Goal: Transaction & Acquisition: Purchase product/service

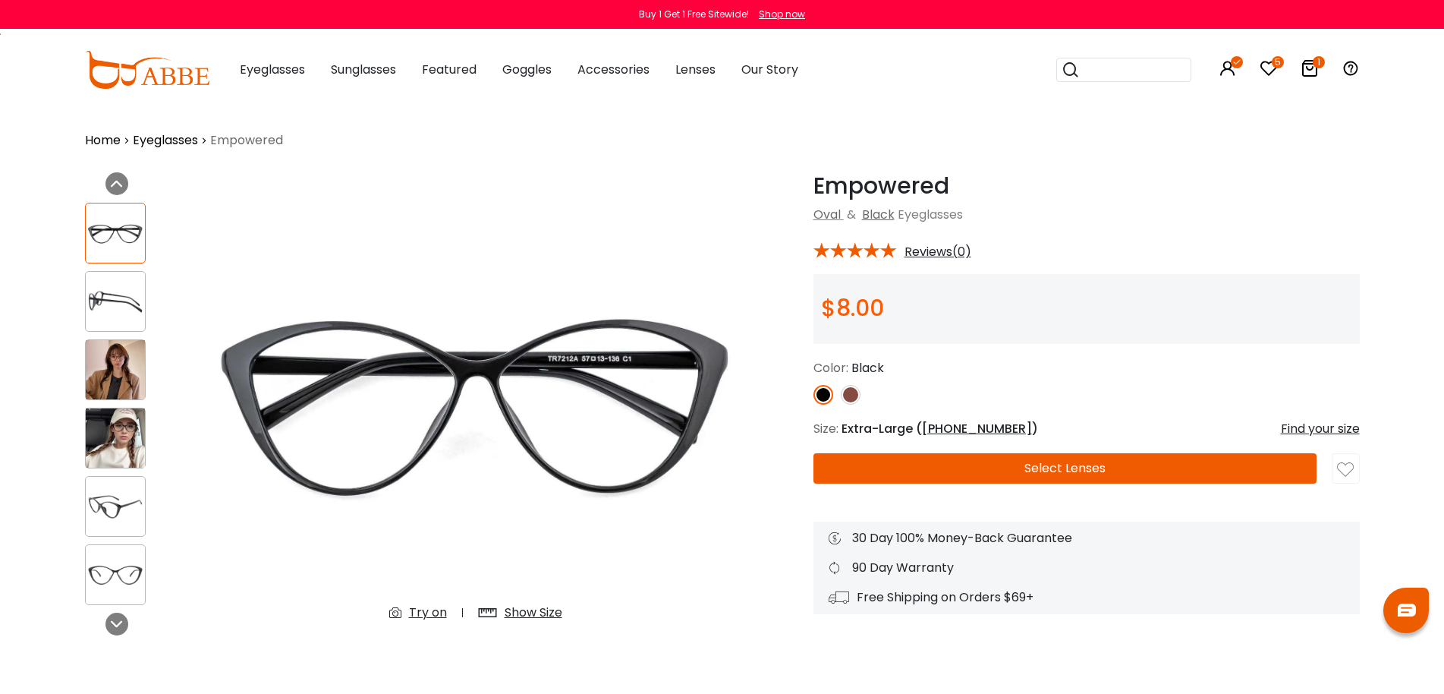
click at [141, 77] on img at bounding box center [147, 70] width 124 height 38
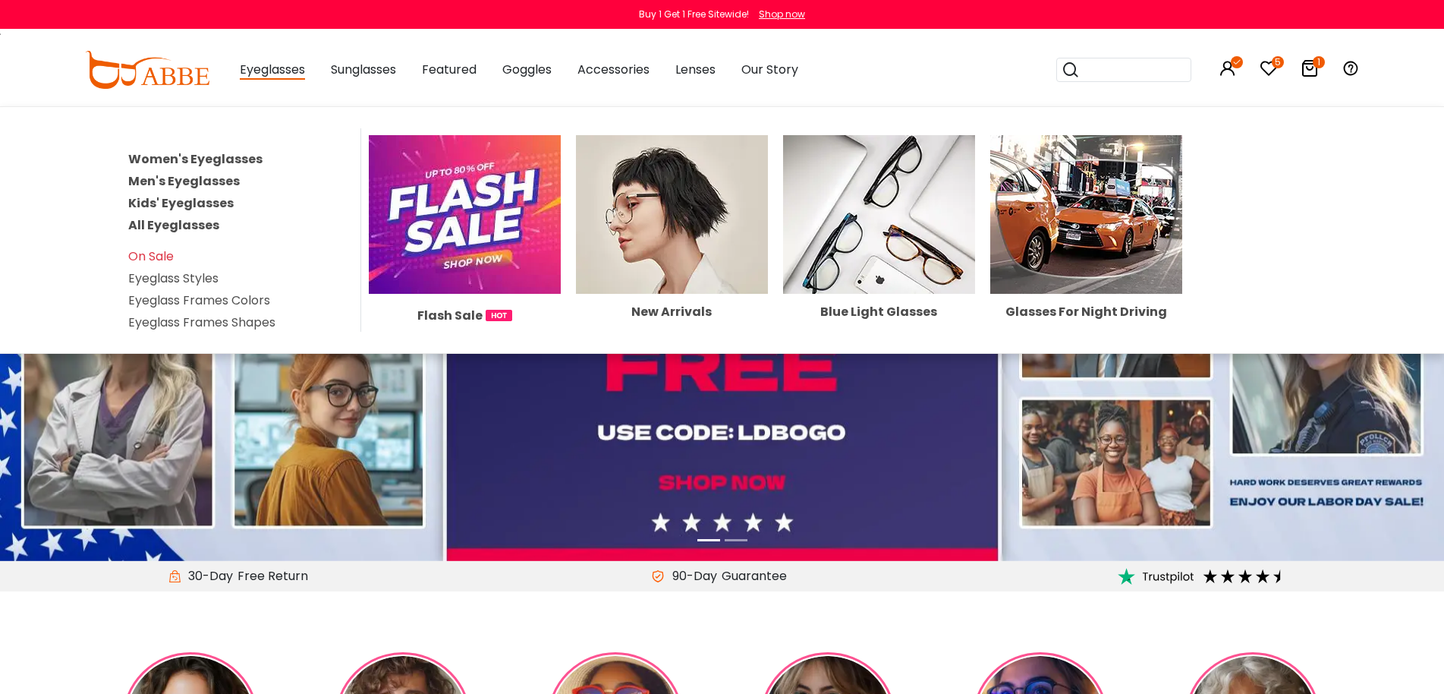
click at [153, 227] on link "All Eyeglasses" at bounding box center [173, 224] width 91 height 17
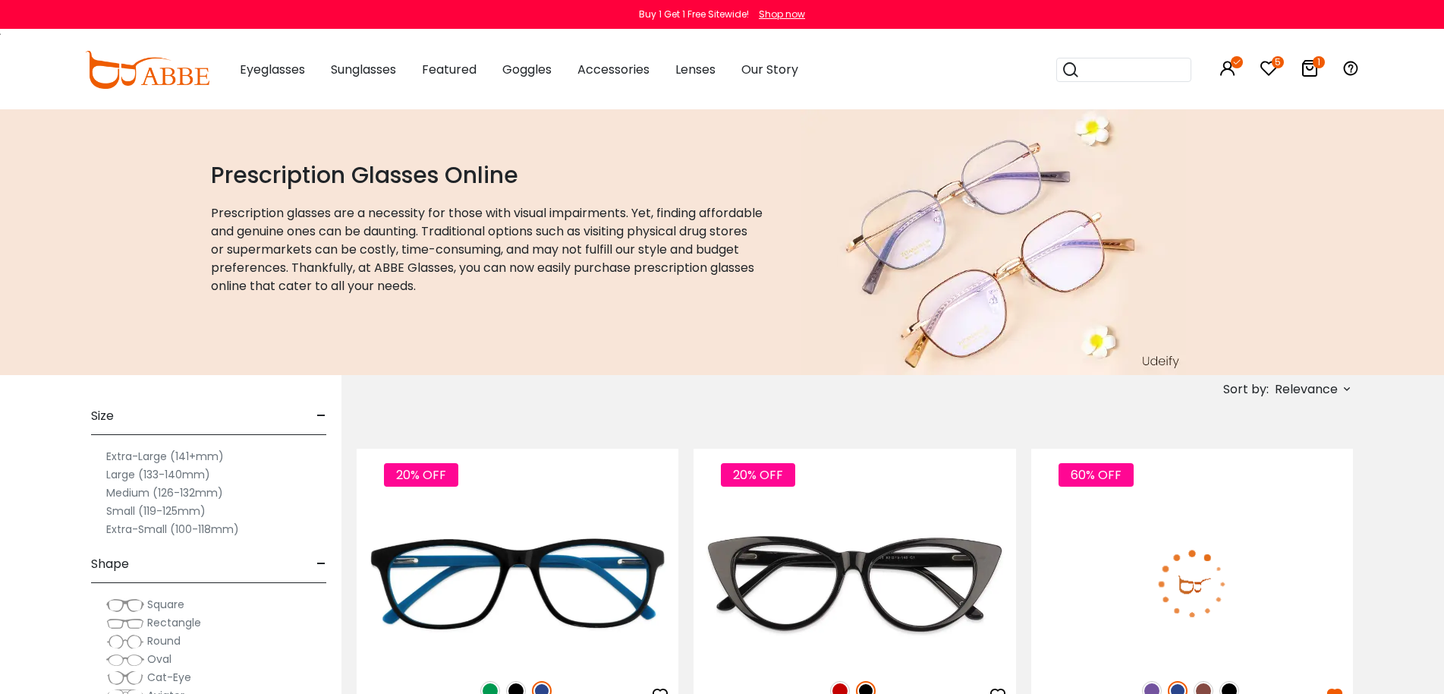
click at [1295, 388] on span "Relevance" at bounding box center [1306, 389] width 63 height 27
click at [1287, 433] on label "New Arrivals" at bounding box center [1273, 433] width 74 height 18
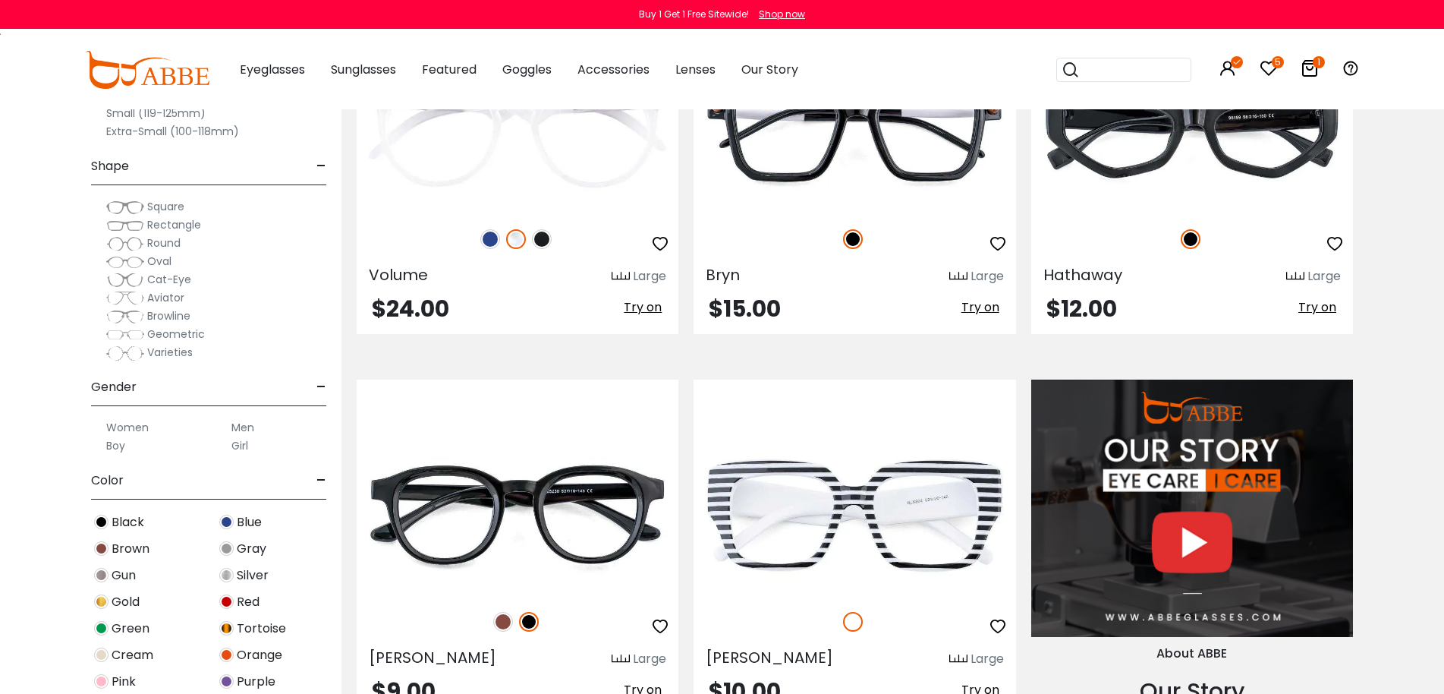
scroll to position [1366, 0]
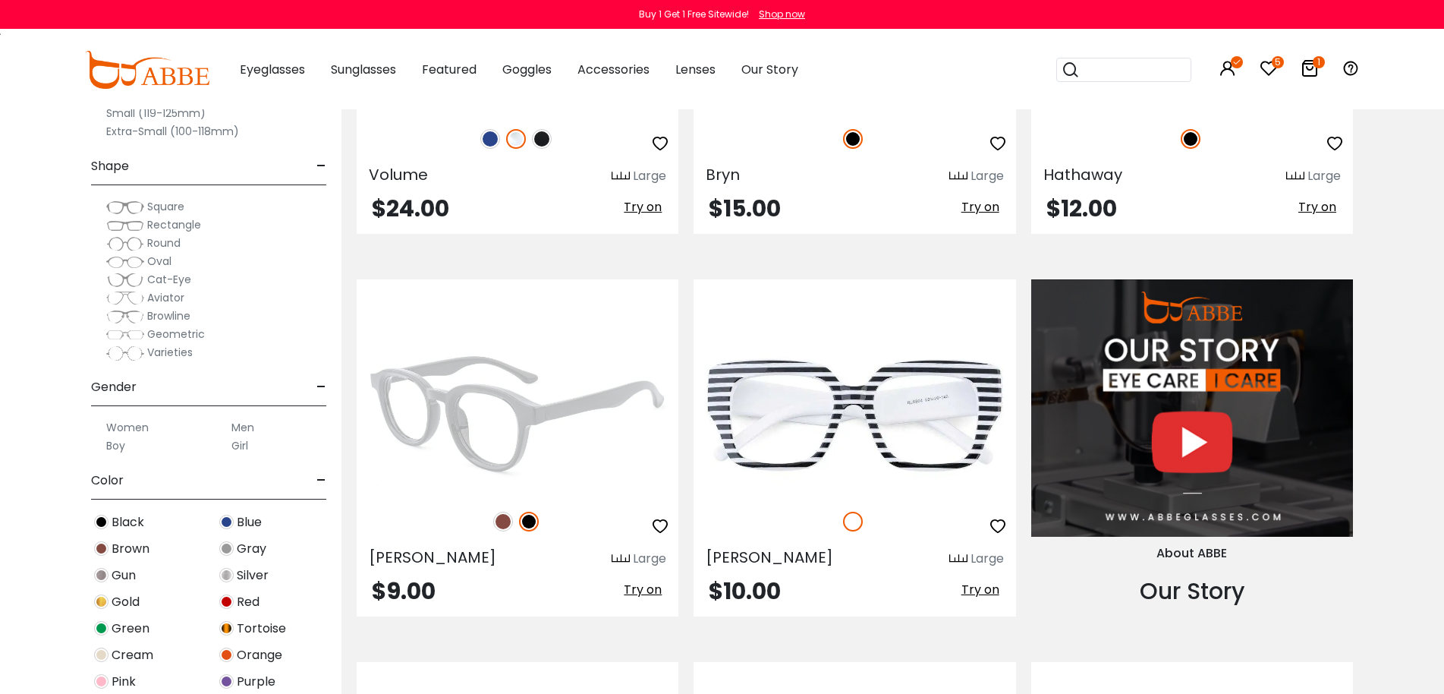
click at [498, 523] on img at bounding box center [503, 522] width 20 height 20
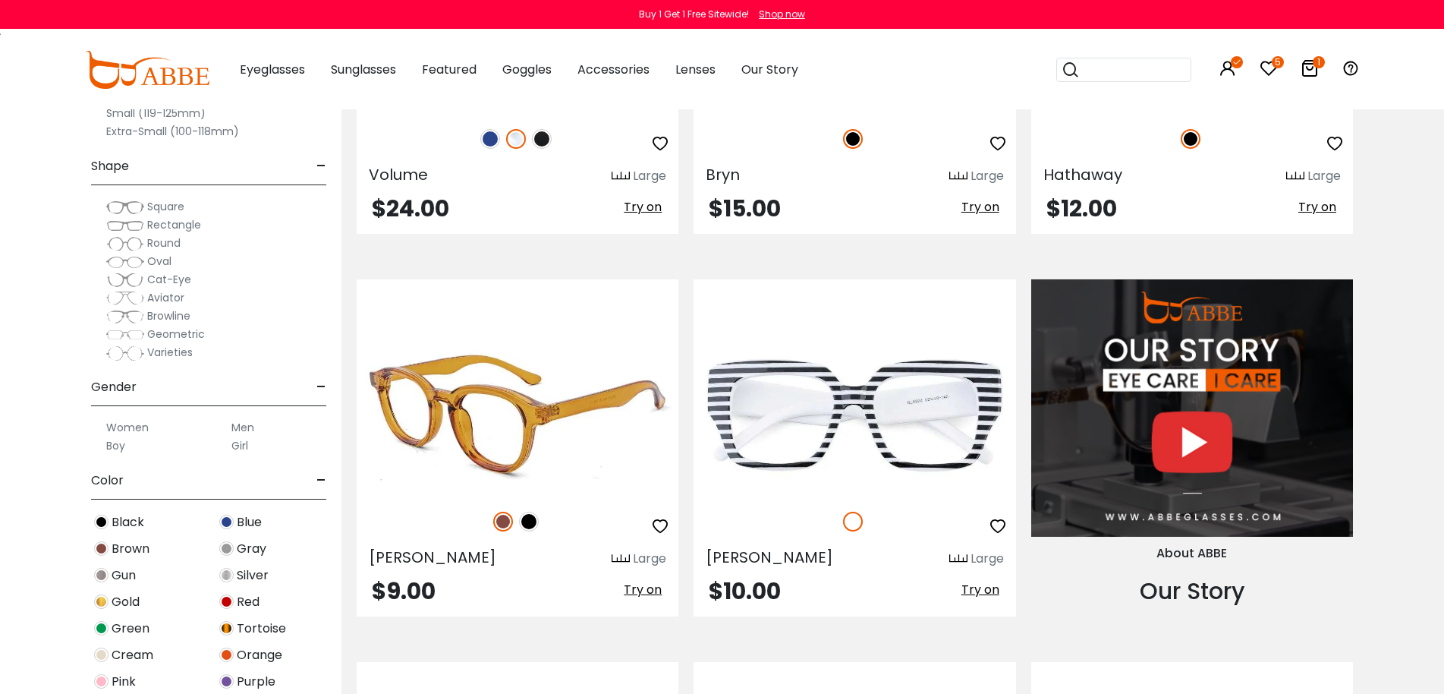
click at [521, 433] on img at bounding box center [518, 414] width 322 height 161
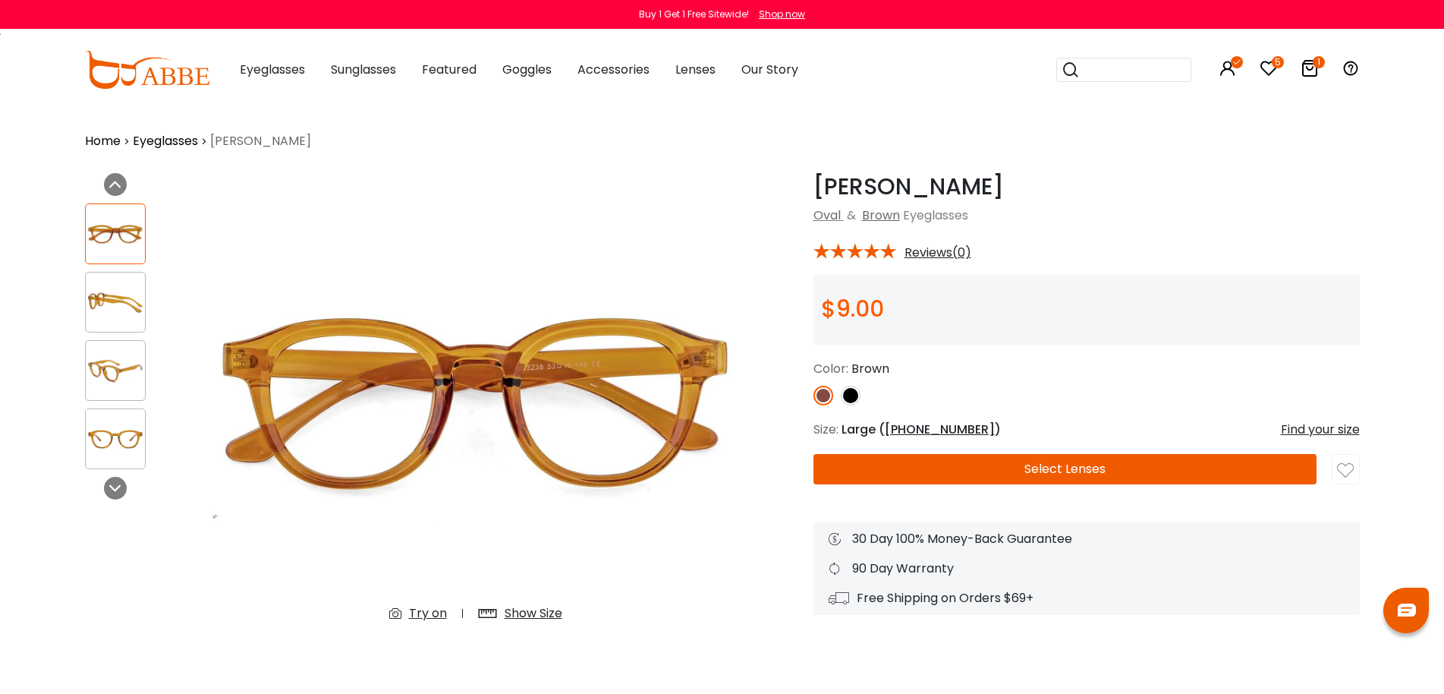
click at [87, 371] on img at bounding box center [115, 371] width 59 height 30
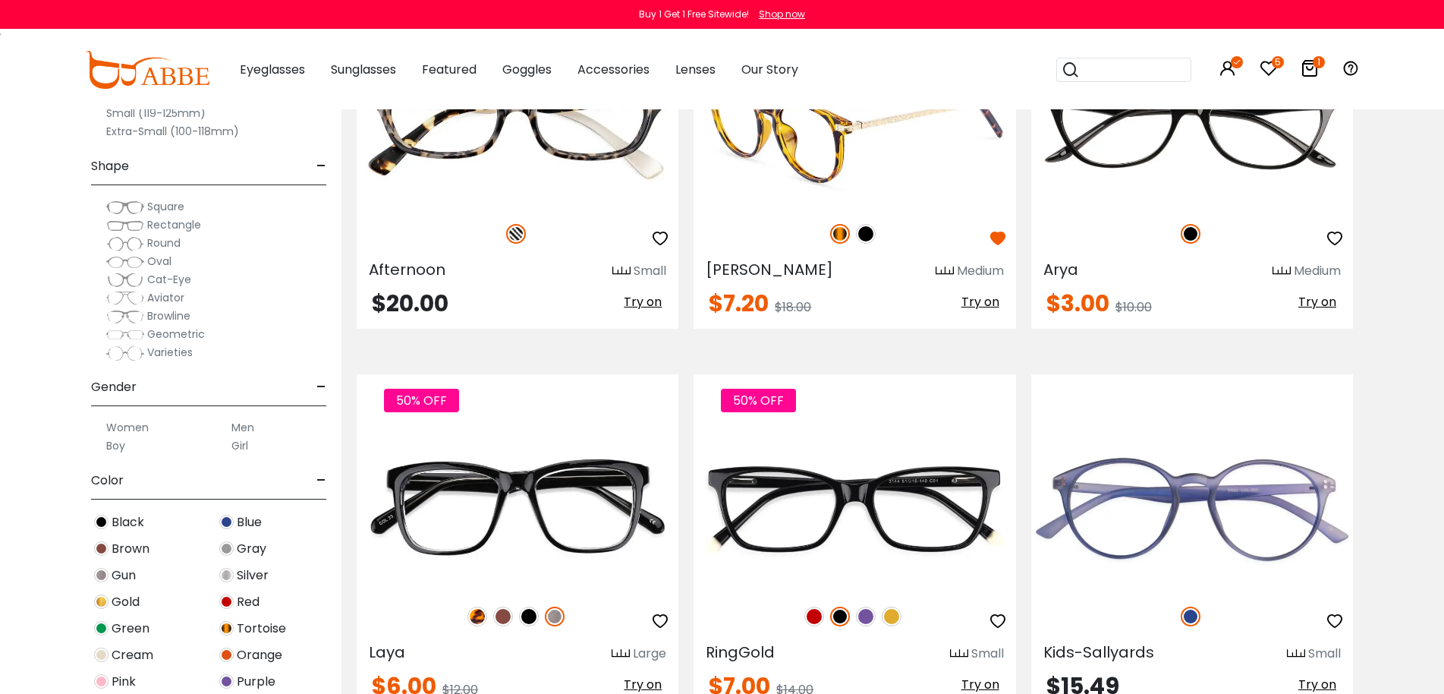
scroll to position [4102, 0]
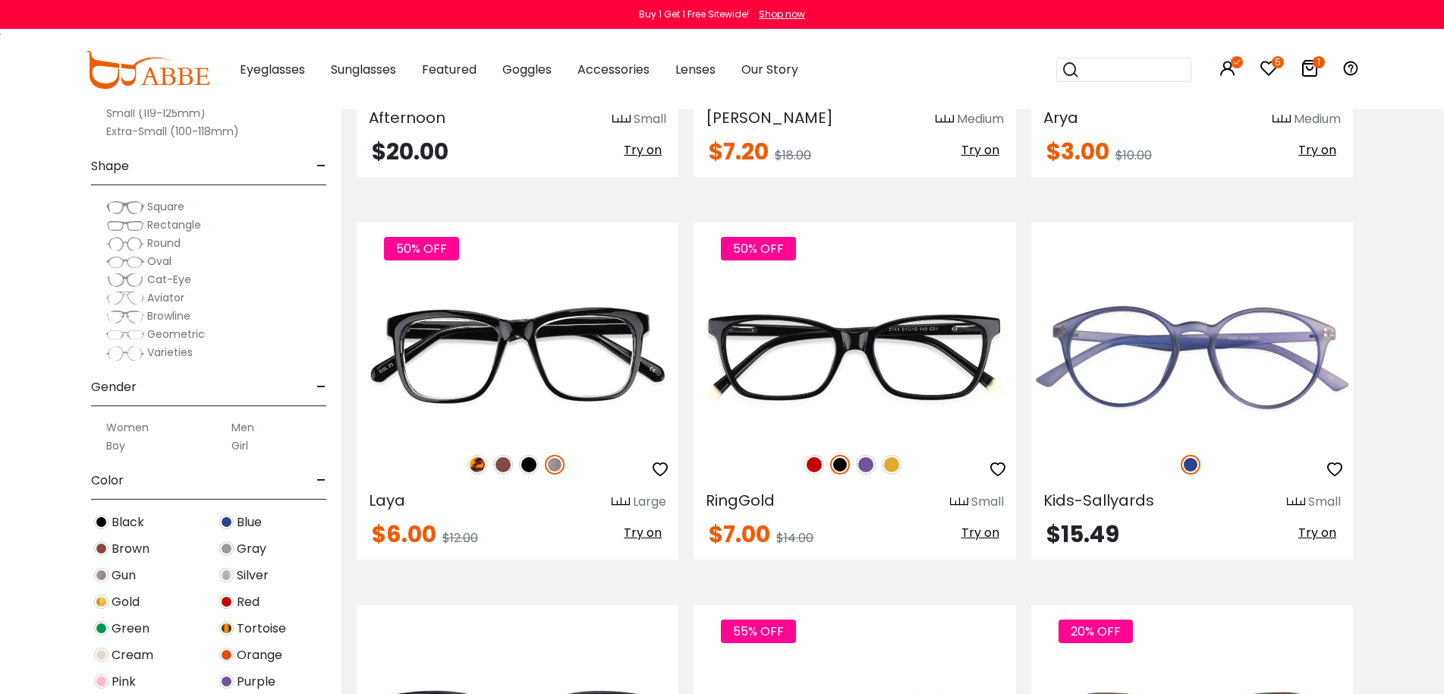
click at [1391, 556] on section "Sort by: New Arrivals Relevance New Arrivals Best Sellers Prices High To Low XL" at bounding box center [893, 448] width 1103 height 8351
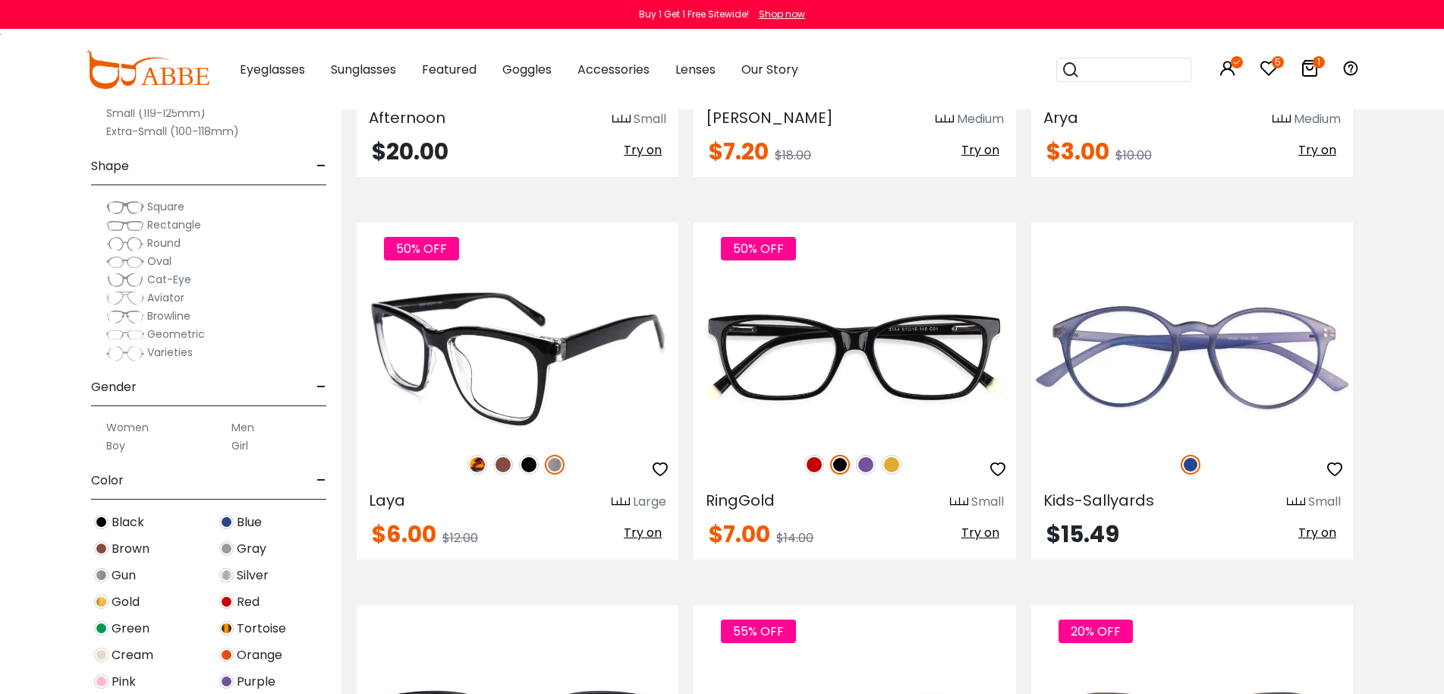
click at [511, 462] on img at bounding box center [503, 465] width 20 height 20
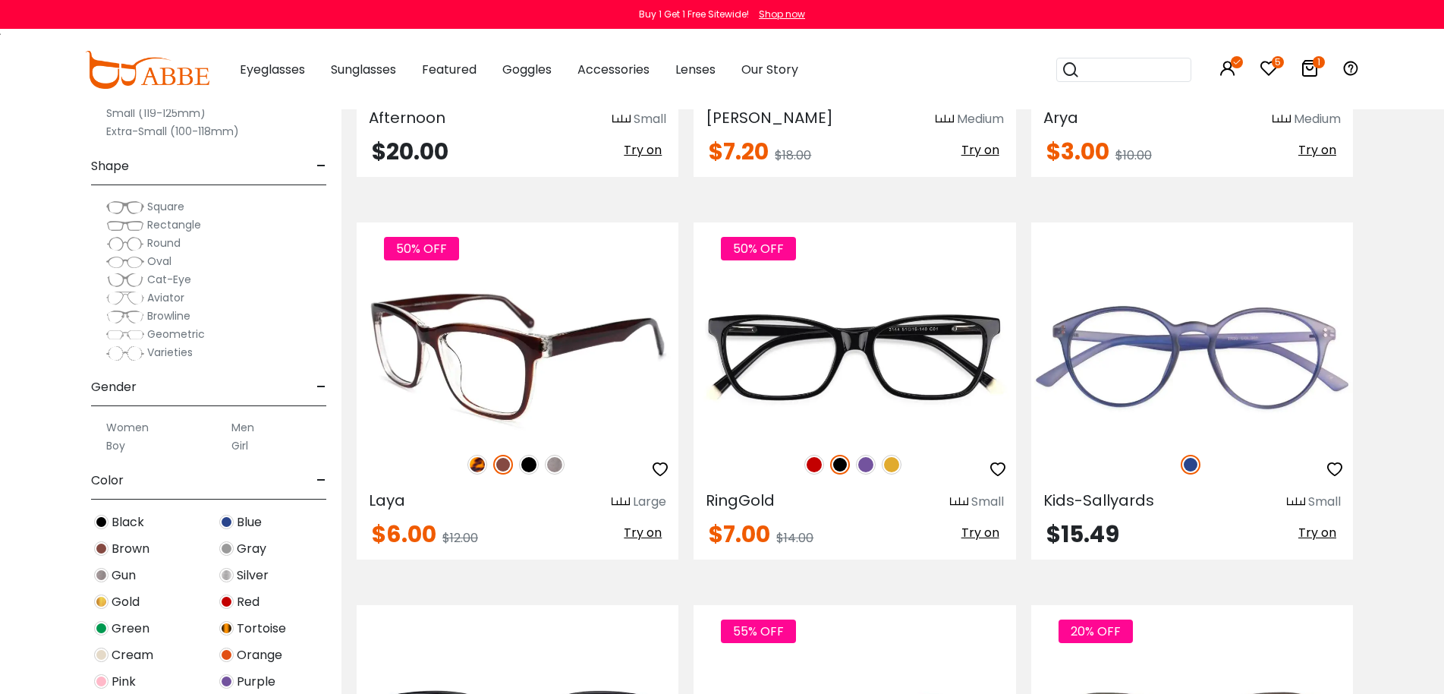
click at [535, 471] on img at bounding box center [529, 465] width 20 height 20
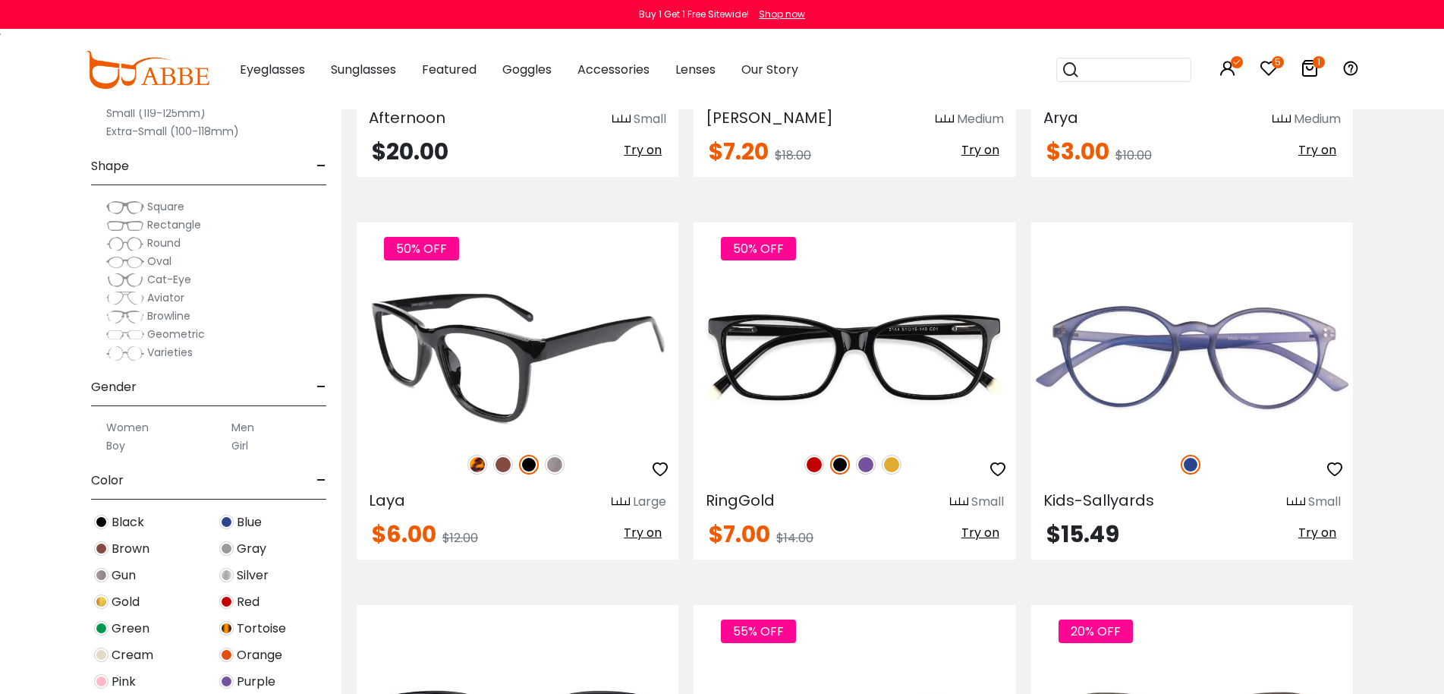
click at [477, 468] on img at bounding box center [478, 465] width 20 height 20
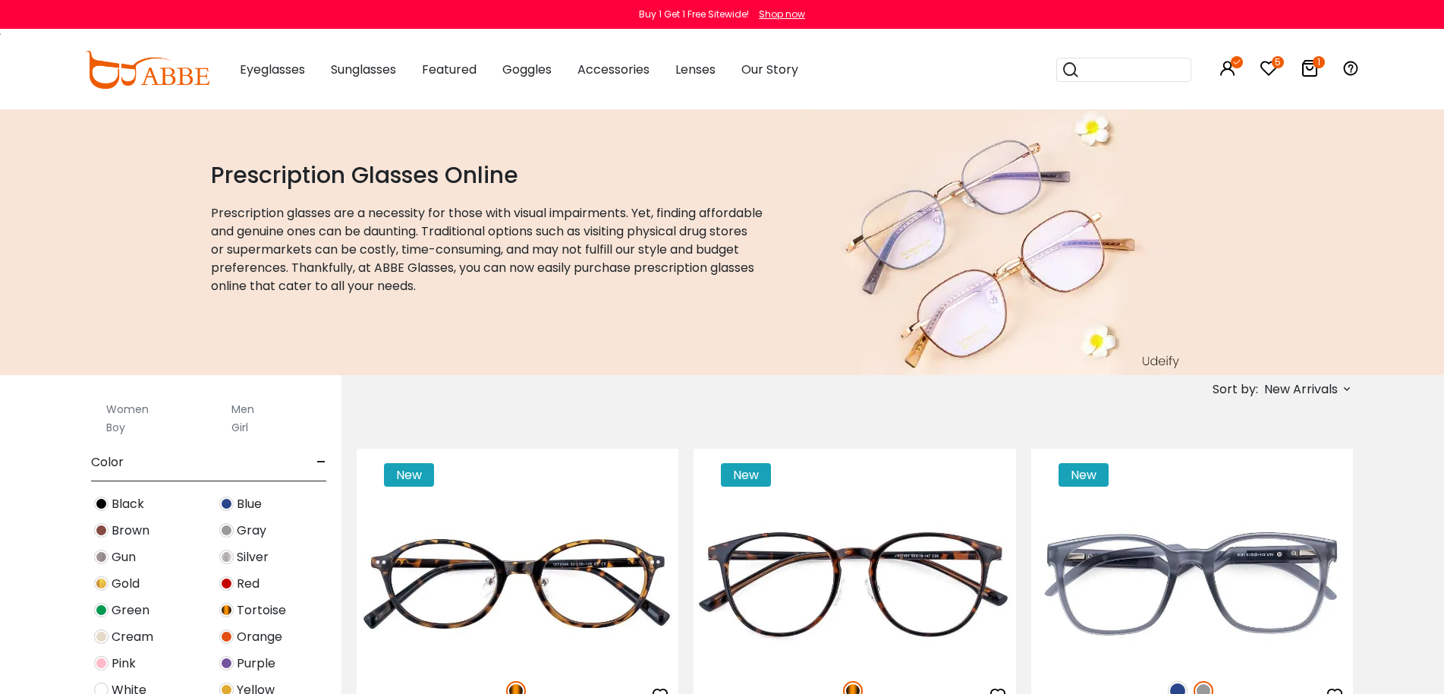
scroll to position [178, 0]
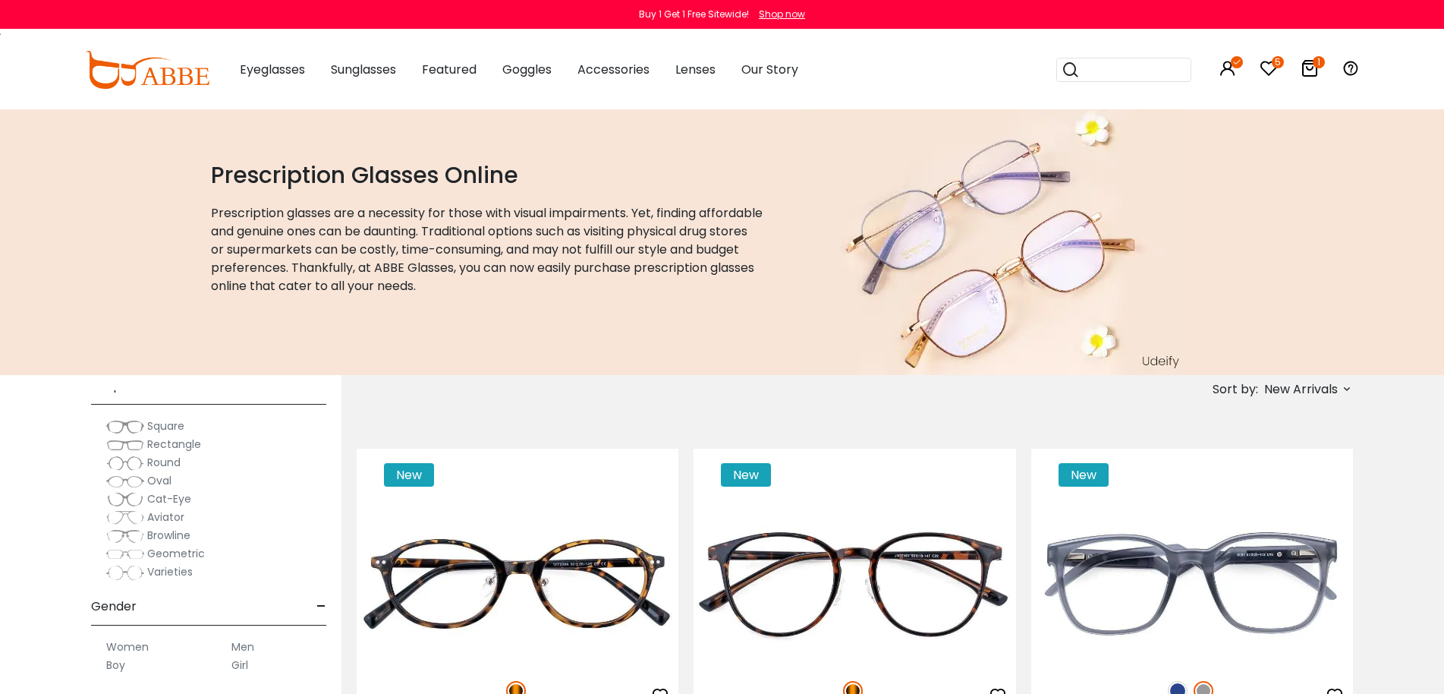
click at [170, 532] on span "Browline" at bounding box center [168, 535] width 43 height 15
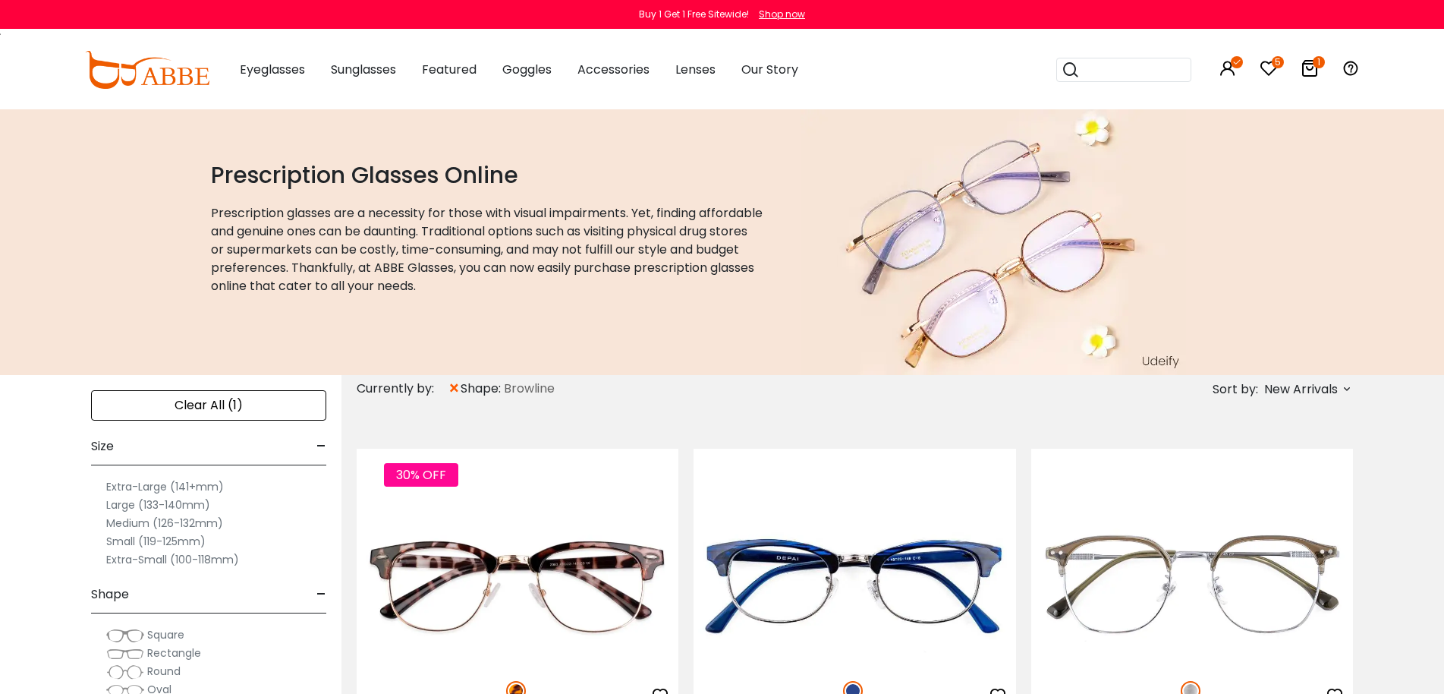
scroll to position [304, 0]
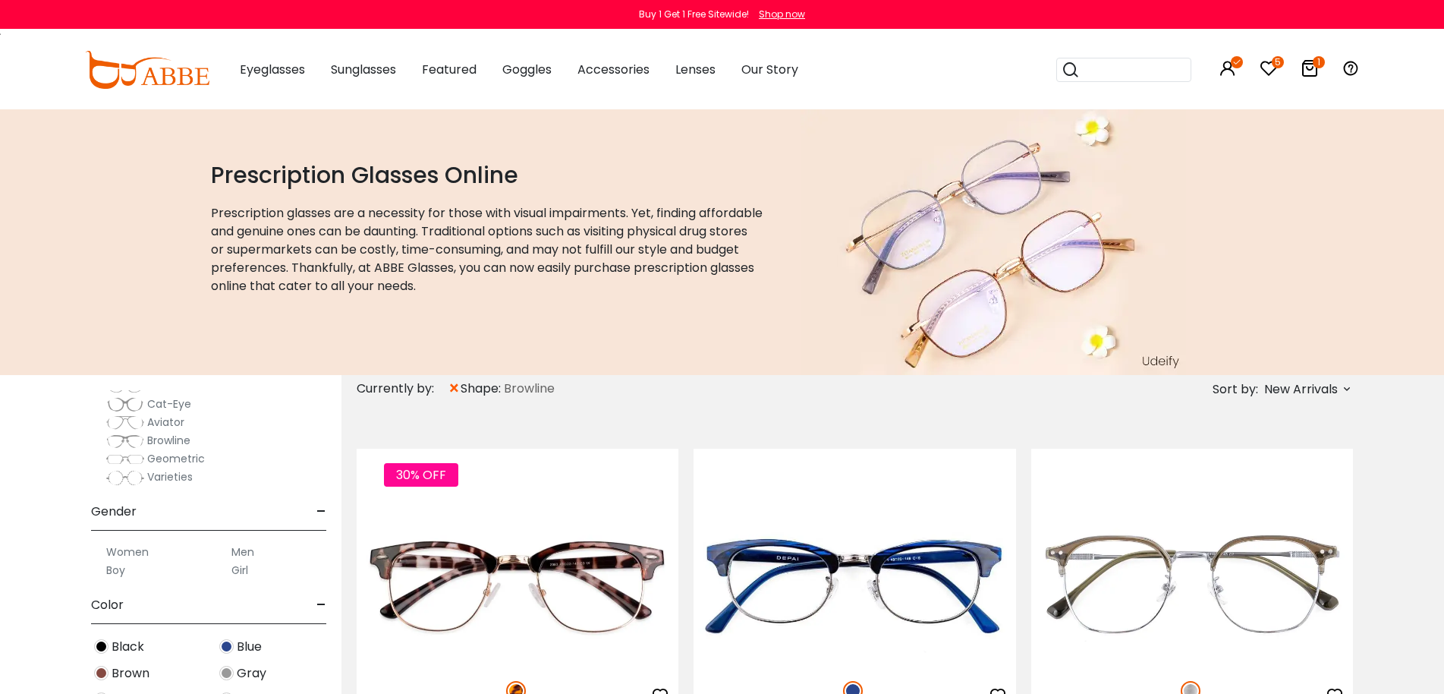
click at [140, 649] on span "Black" at bounding box center [128, 647] width 33 height 18
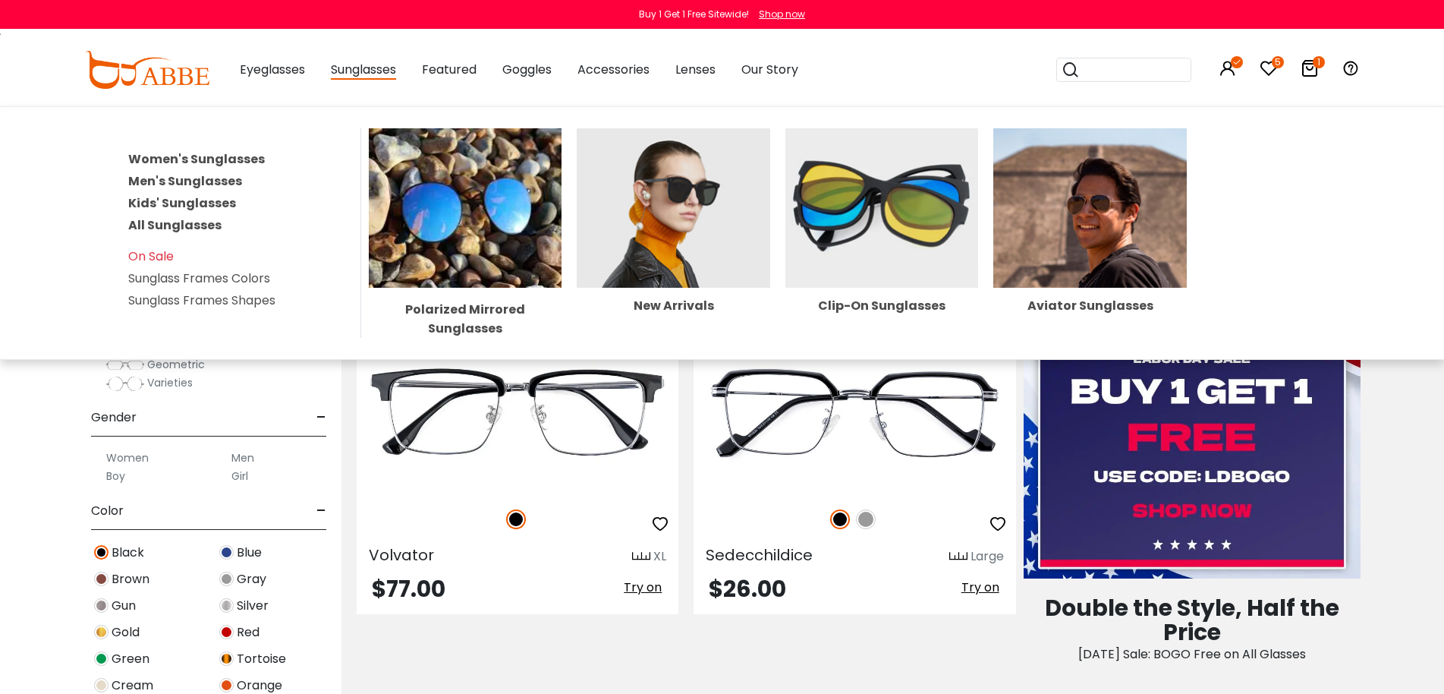
scroll to position [607, 0]
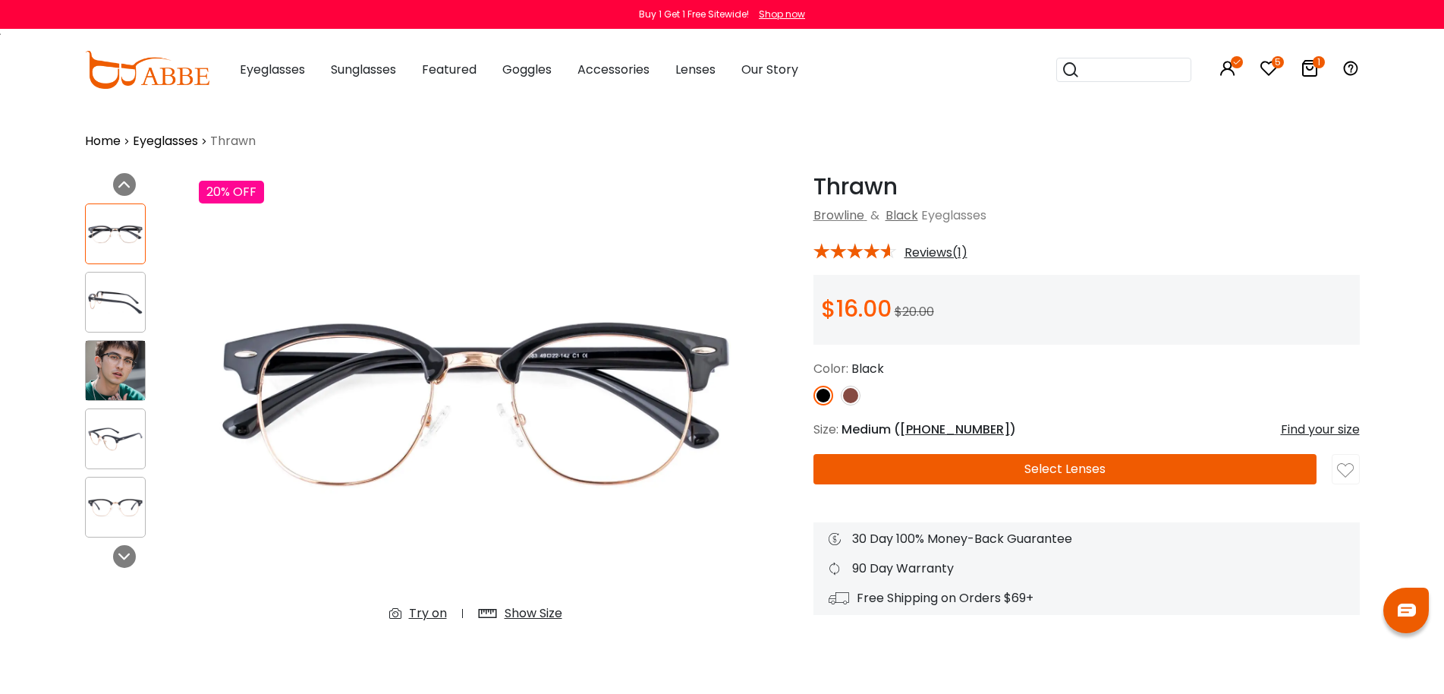
click at [128, 376] on img at bounding box center [115, 370] width 59 height 59
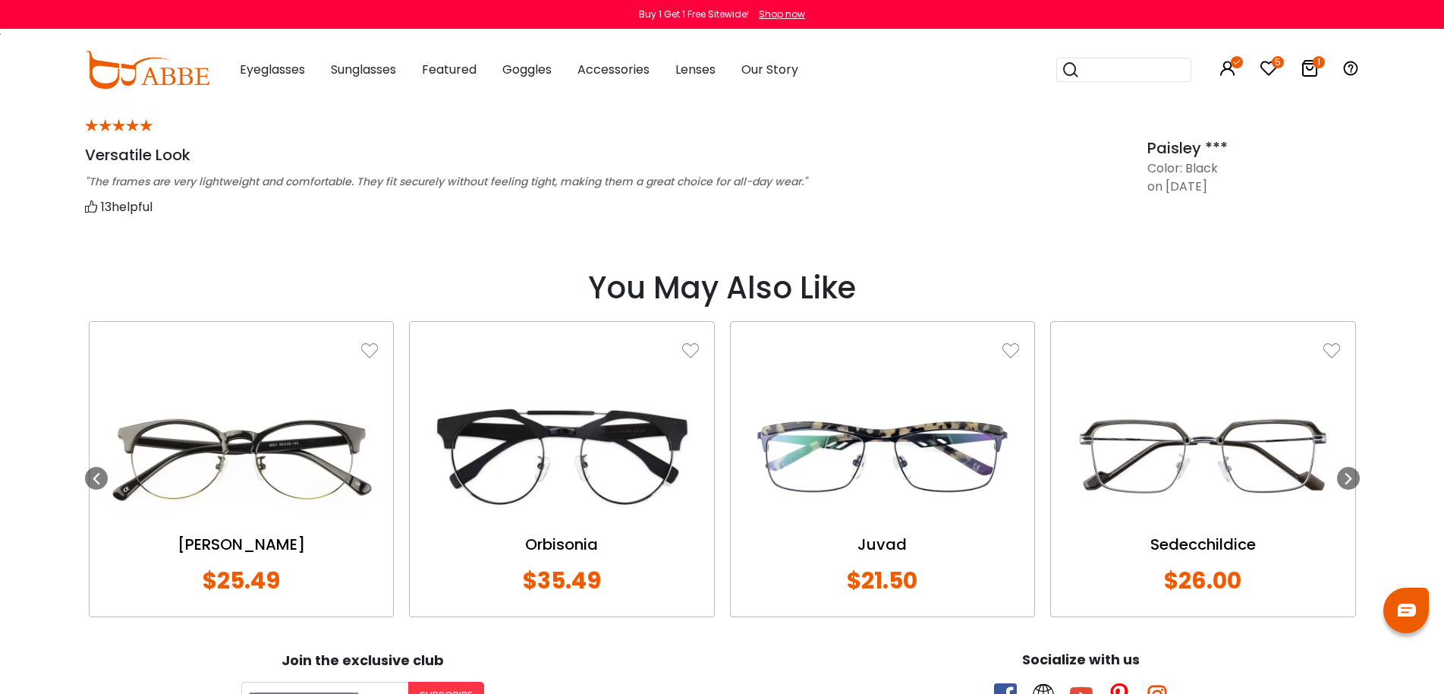
scroll to position [1366, 0]
